Goal: Contribute content: Add original content to the website for others to see

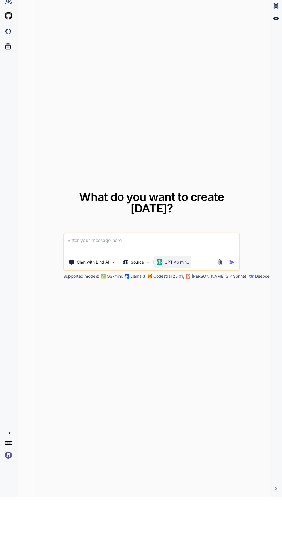
click at [177, 313] on p "GPT-4o min.." at bounding box center [176, 310] width 24 height 6
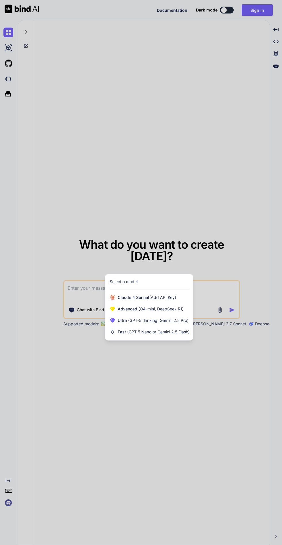
click at [244, 284] on div at bounding box center [141, 272] width 282 height 545
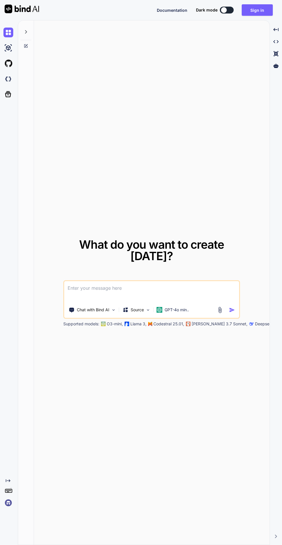
click at [190, 303] on textarea at bounding box center [151, 291] width 175 height 21
click at [220, 314] on img at bounding box center [219, 310] width 7 height 7
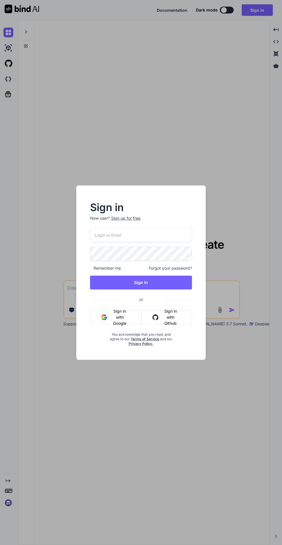
type textarea "x"
click at [236, 302] on div "Sign in New user? Sign up for free Remember me Forgot your password? Sign In or…" at bounding box center [141, 272] width 282 height 545
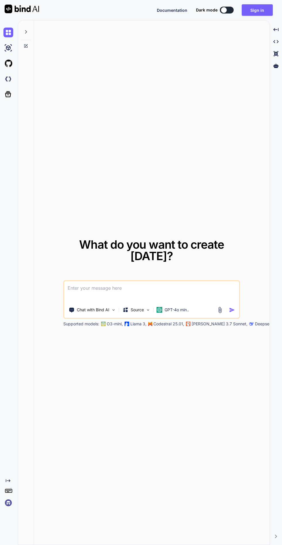
click at [220, 314] on img at bounding box center [219, 310] width 7 height 7
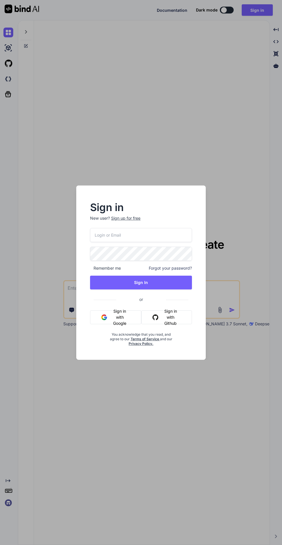
click at [123, 316] on button "Sign in with Google" at bounding box center [115, 318] width 51 height 14
click at [121, 317] on button "Sign in with Google" at bounding box center [115, 318] width 51 height 14
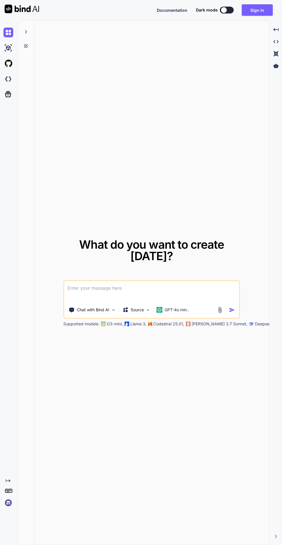
click at [220, 314] on img at bounding box center [219, 310] width 7 height 7
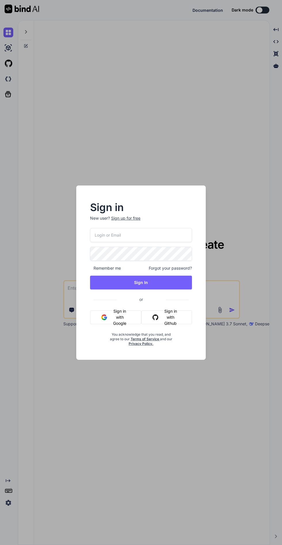
click at [233, 281] on div "Sign in New user? Sign up for free Remember me Forgot your password? Sign In or…" at bounding box center [141, 272] width 282 height 545
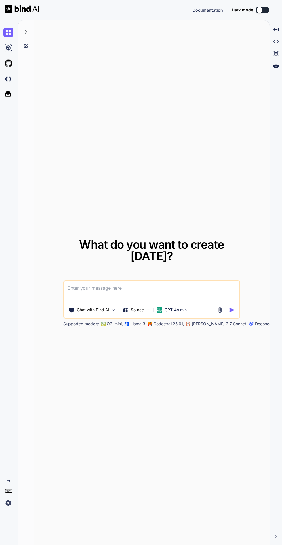
click at [217, 314] on img at bounding box center [219, 310] width 7 height 7
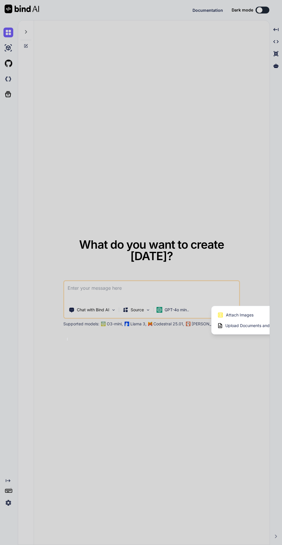
click at [239, 331] on div "Upload Documents and Code Files" at bounding box center [253, 326] width 73 height 10
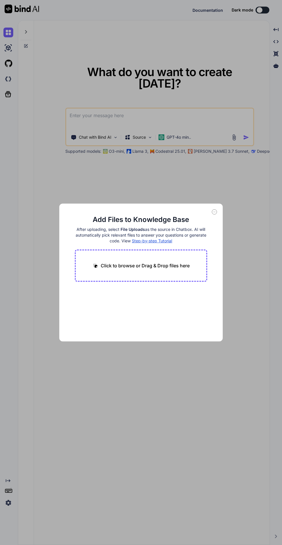
click at [243, 248] on div "Add Files to Knowledge Base After uploading, select File Uploads as the source …" at bounding box center [141, 272] width 282 height 545
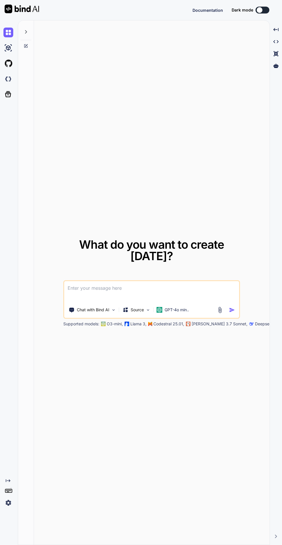
click at [218, 314] on img at bounding box center [219, 310] width 7 height 7
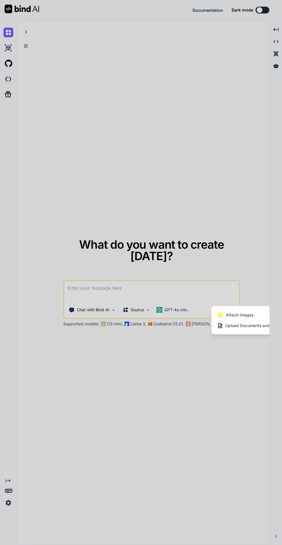
click at [240, 335] on div "Attach Images Image attachments are only supported in [PERSON_NAME] and Gemini …" at bounding box center [253, 320] width 84 height 28
click at [238, 318] on span "Attach Images" at bounding box center [240, 315] width 28 height 6
click at [254, 321] on div "Attach Images Image attachments are only supported in [PERSON_NAME] and Gemini …" at bounding box center [253, 315] width 73 height 11
click at [256, 335] on div "Attach Images Image attachments are only supported in [PERSON_NAME] and Gemini …" at bounding box center [253, 320] width 84 height 28
click at [247, 318] on span "Attach Images" at bounding box center [240, 315] width 28 height 6
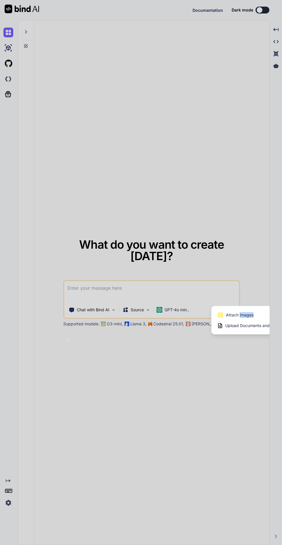
click at [233, 407] on div at bounding box center [141, 272] width 282 height 545
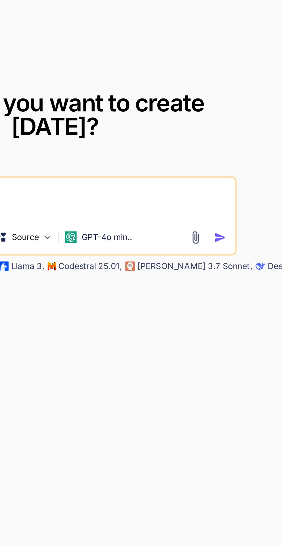
click at [218, 314] on img at bounding box center [219, 310] width 7 height 7
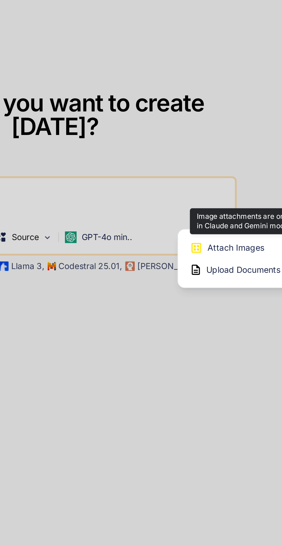
click at [233, 321] on div "Attach Images Image attachments are only supported in [PERSON_NAME] and Gemini …" at bounding box center [253, 315] width 73 height 11
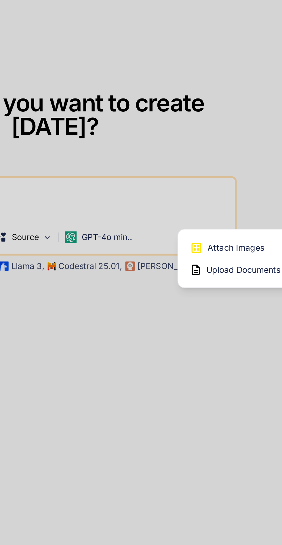
click at [235, 329] on span "Upload Documents and Code Files" at bounding box center [257, 326] width 65 height 6
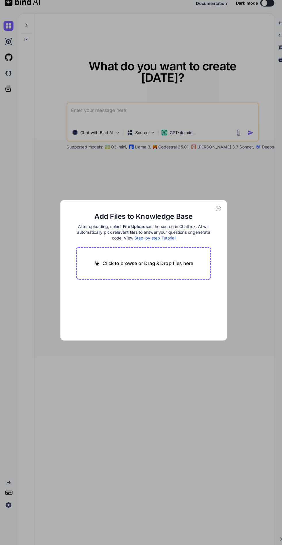
scroll to position [15, 0]
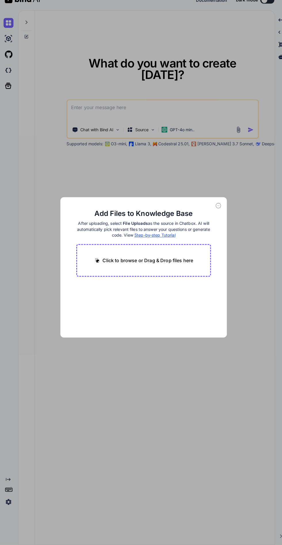
click at [165, 262] on p "Click to browse or Drag & Drop files here" at bounding box center [145, 265] width 89 height 7
type input "C:\fakepath\download.avif"
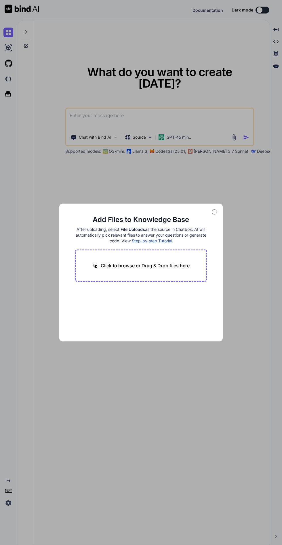
click at [166, 267] on p "Click to browse or Drag & Drop files here" at bounding box center [145, 265] width 89 height 7
click at [86, 75] on div "Add Files to Knowledge Base After uploading, select File Uploads as the source …" at bounding box center [141, 272] width 282 height 545
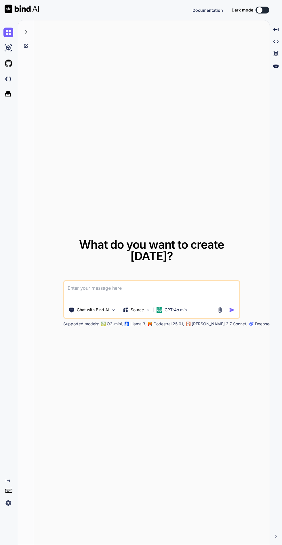
click at [180, 299] on textarea at bounding box center [151, 291] width 175 height 21
click at [220, 314] on img at bounding box center [219, 310] width 7 height 7
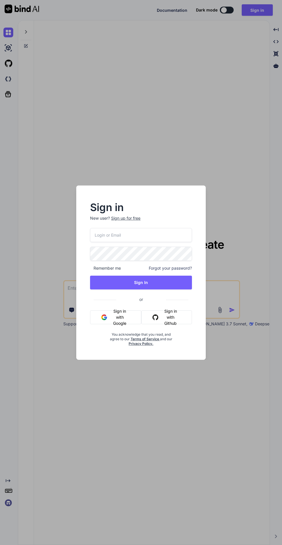
click at [104, 316] on img "button" at bounding box center [104, 318] width 6 height 6
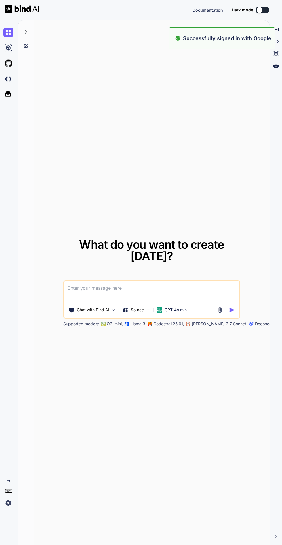
click at [220, 314] on img at bounding box center [219, 310] width 7 height 7
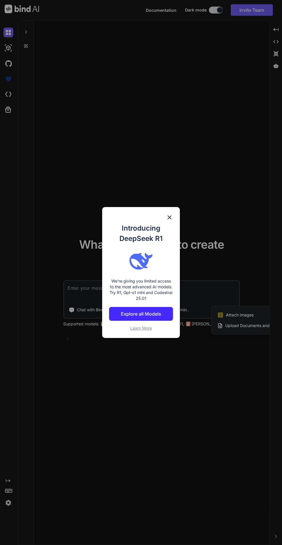
click at [242, 344] on div "Introducing DeepSeek R1 We're giving you limited access to the most advanced AI…" at bounding box center [141, 272] width 282 height 545
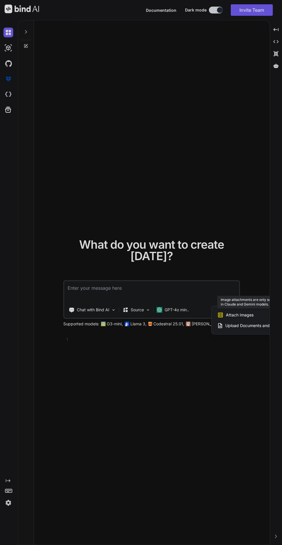
click at [245, 318] on span "Attach Images" at bounding box center [240, 315] width 28 height 6
click at [248, 329] on span "Upload Documents and Code Files" at bounding box center [257, 326] width 65 height 6
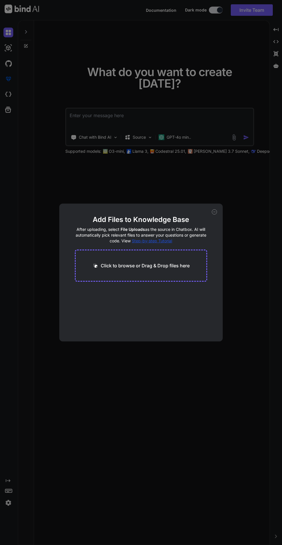
click at [159, 266] on p "Click to browse or Drag & Drop files here" at bounding box center [145, 265] width 89 height 7
type input "C:\fakepath\Screenshot_20250903_214711.jpg"
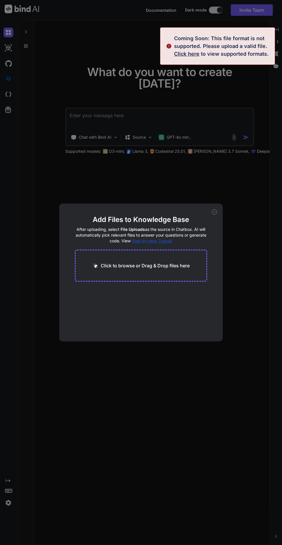
click at [55, 159] on div "Add Files to Knowledge Base After uploading, select File Uploads as the source …" at bounding box center [141, 272] width 282 height 545
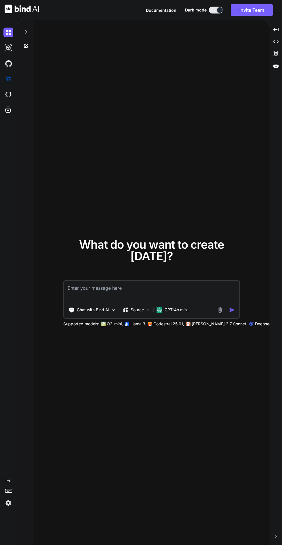
click at [220, 314] on img at bounding box center [219, 310] width 7 height 7
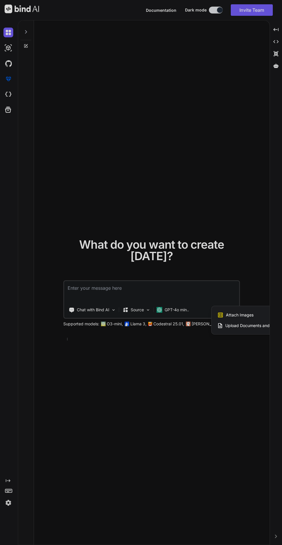
click at [247, 335] on div "Attach Images Image attachments are only supported in [PERSON_NAME] and Gemini …" at bounding box center [253, 320] width 84 height 28
click at [246, 329] on span "Upload Documents and Code Files" at bounding box center [257, 326] width 65 height 6
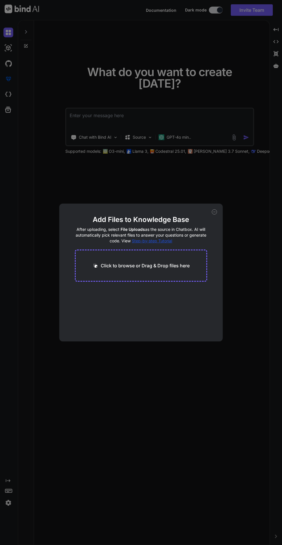
click at [183, 268] on p "Click to browse or Drag & Drop files here" at bounding box center [145, 265] width 89 height 7
type input "C:\fakepath\Screenshot_20250903_214711.jpg"
